Goal: Task Accomplishment & Management: Manage account settings

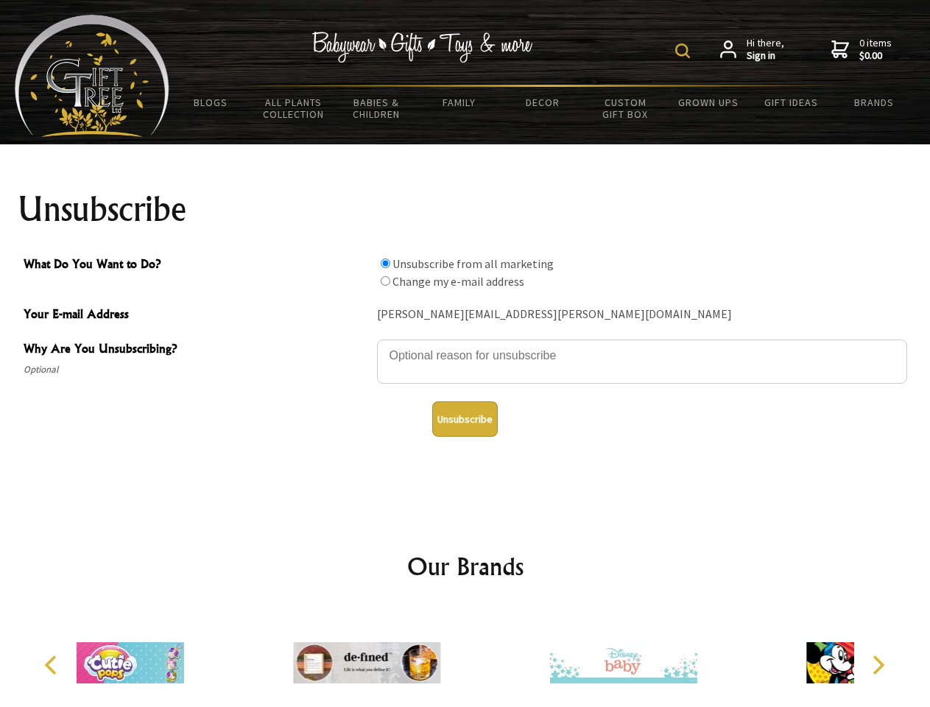
click at [684, 51] on img at bounding box center [682, 50] width 15 height 15
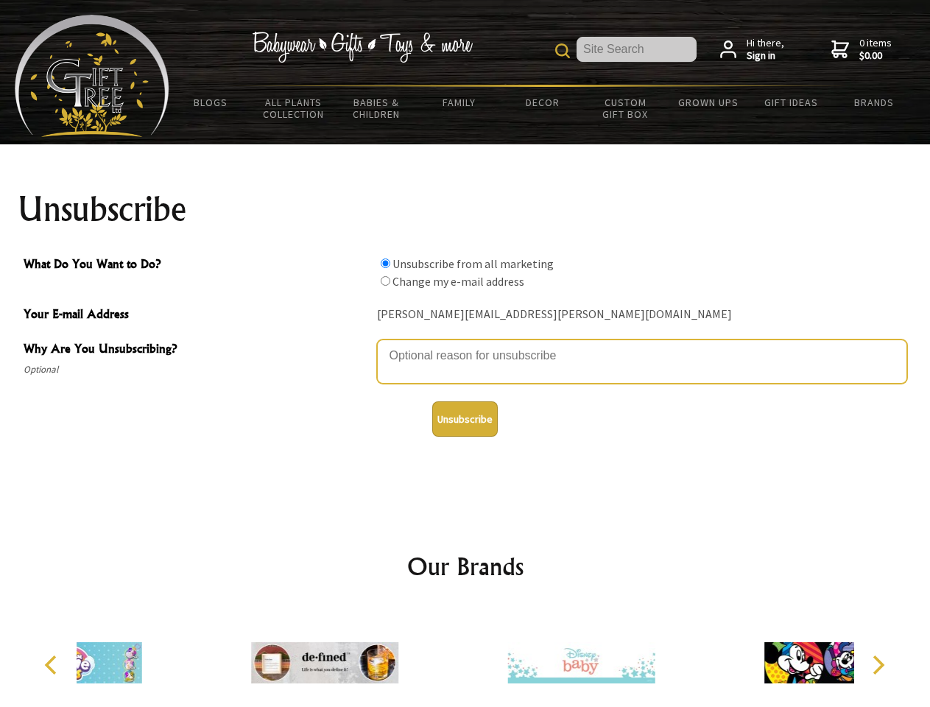
click at [465, 344] on textarea "Why Are You Unsubscribing?" at bounding box center [642, 361] width 530 height 44
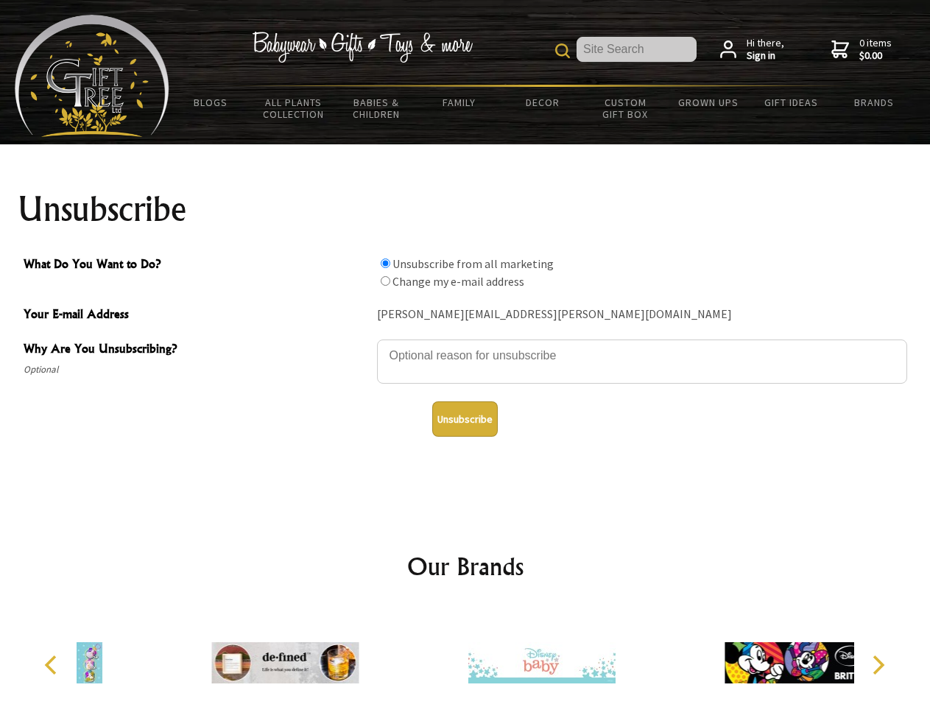
click at [385, 263] on input "What Do You Want to Do?" at bounding box center [385, 263] width 10 height 10
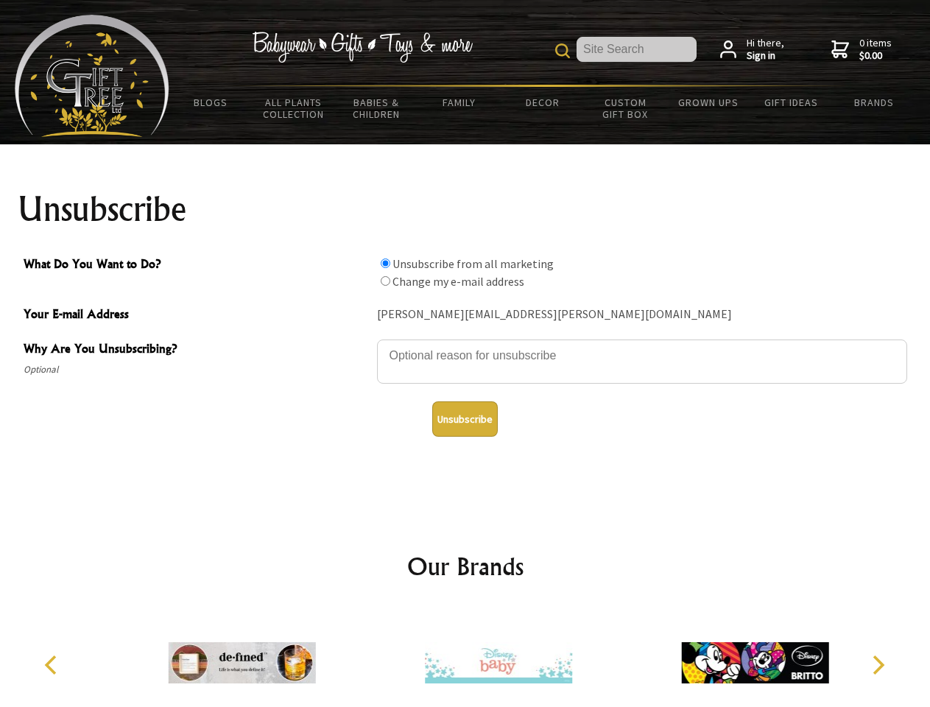
click at [385, 280] on input "What Do You Want to Do?" at bounding box center [385, 281] width 10 height 10
radio input "true"
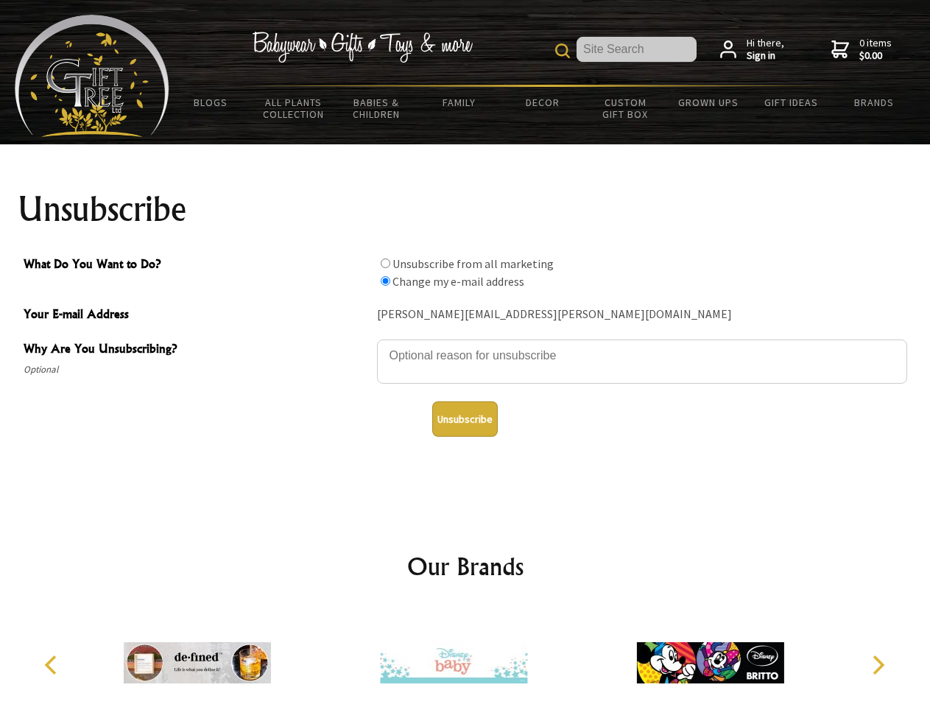
click at [464, 419] on button "Unsubscribe" at bounding box center [464, 418] width 65 height 35
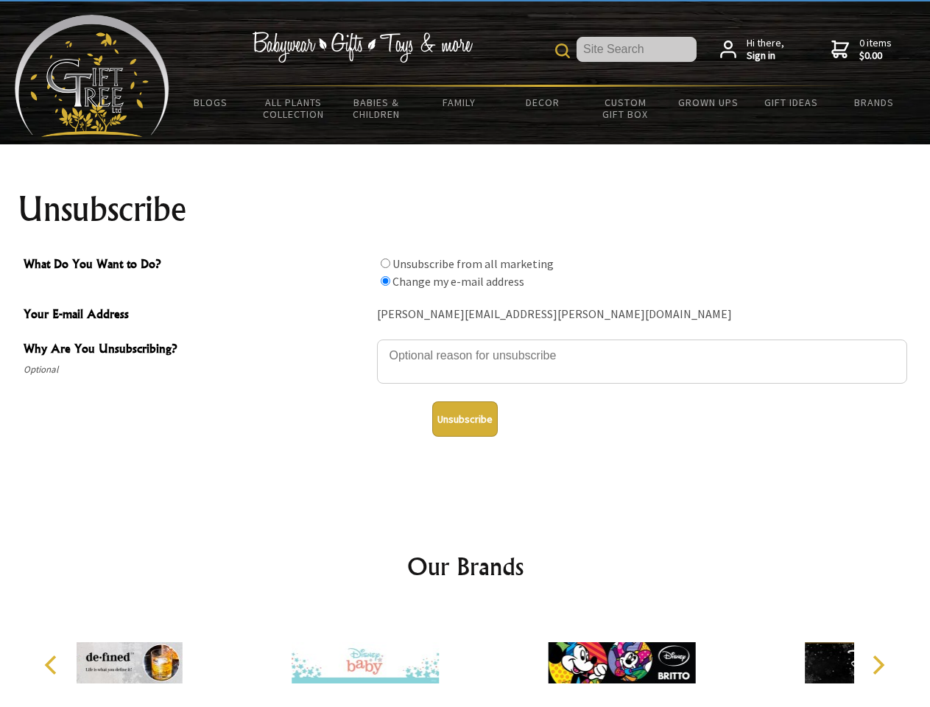
click at [493, 656] on div at bounding box center [621, 664] width 256 height 115
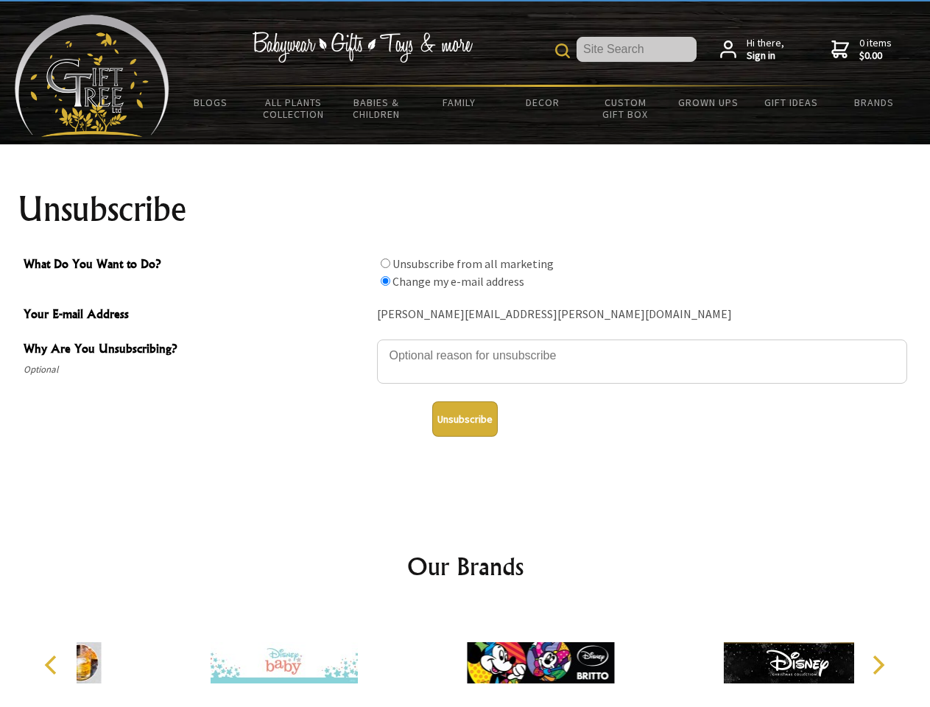
click at [53, 665] on icon "Previous" at bounding box center [52, 664] width 19 height 19
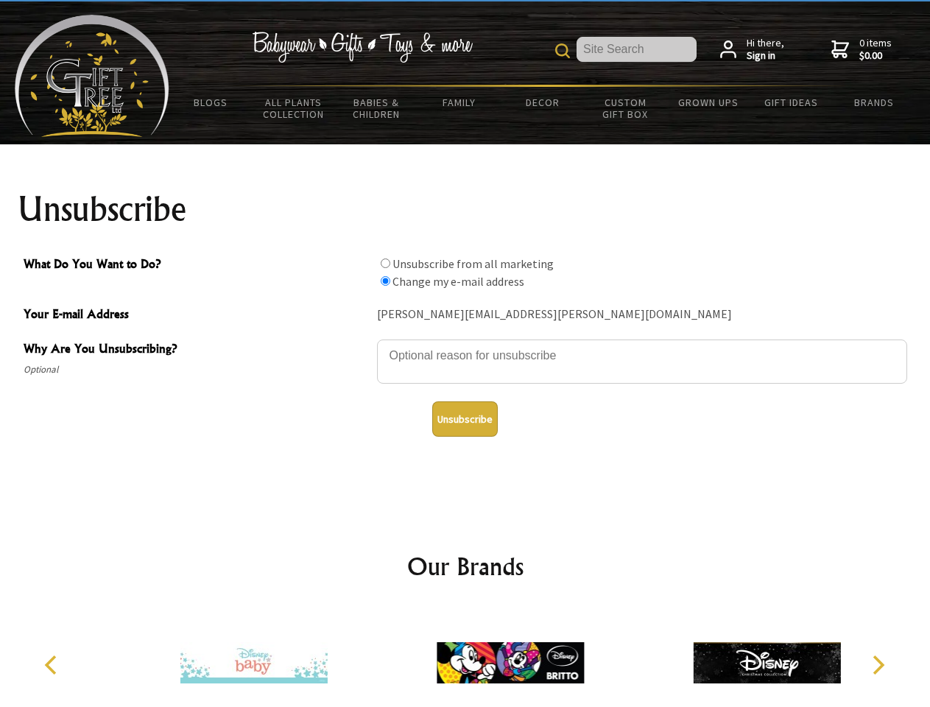
click at [877, 665] on icon "Next" at bounding box center [876, 664] width 19 height 19
